Goal: Find specific page/section: Find specific page/section

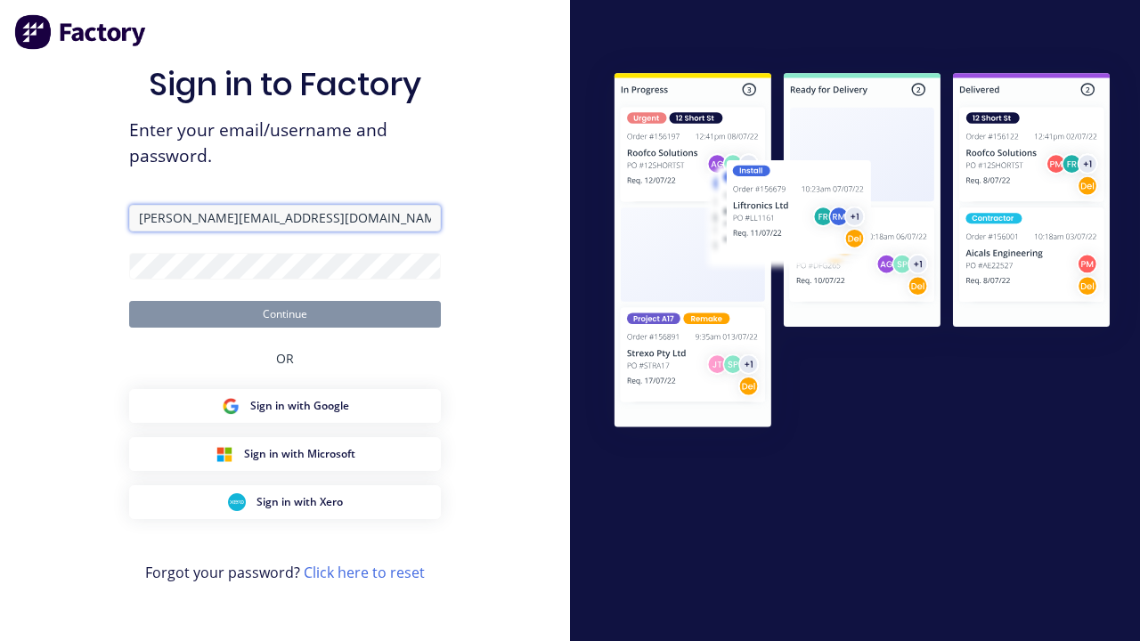
type input "[PERSON_NAME][EMAIL_ADDRESS][DOMAIN_NAME]"
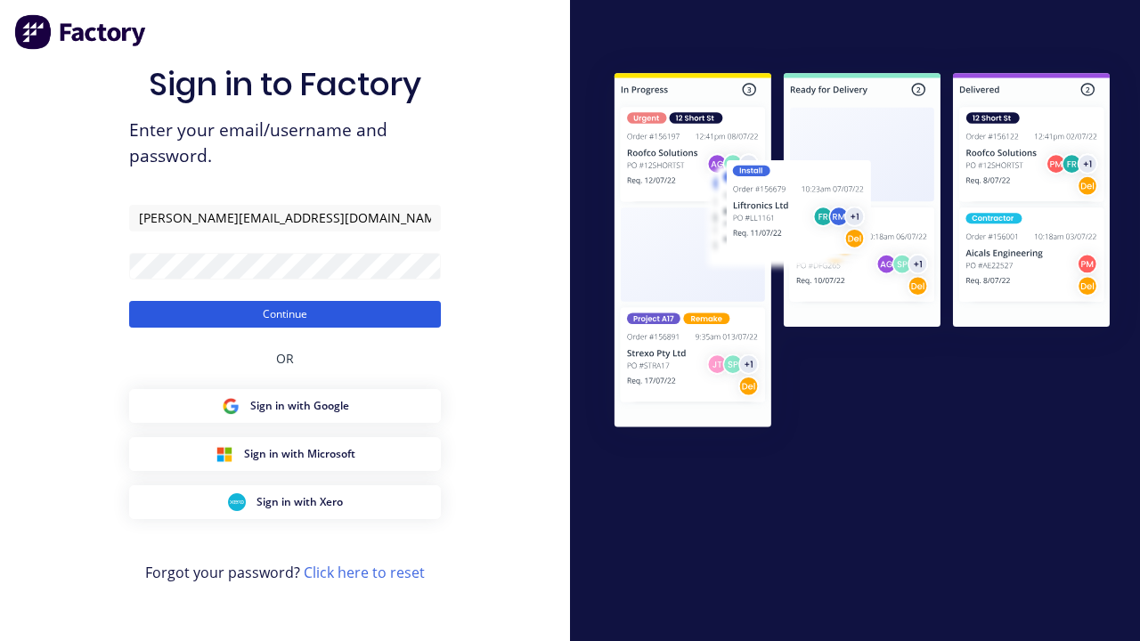
click at [285, 314] on button "Continue" at bounding box center [285, 314] width 312 height 27
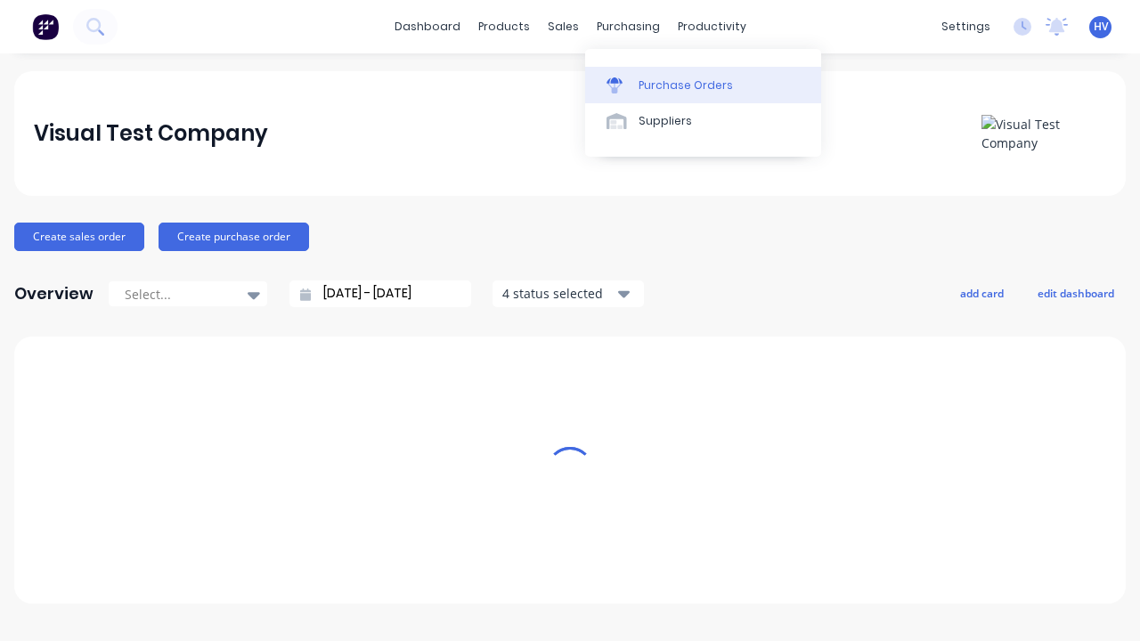
click at [703, 85] on div "Purchase Orders" at bounding box center [686, 85] width 94 height 16
